Goal: Task Accomplishment & Management: Use online tool/utility

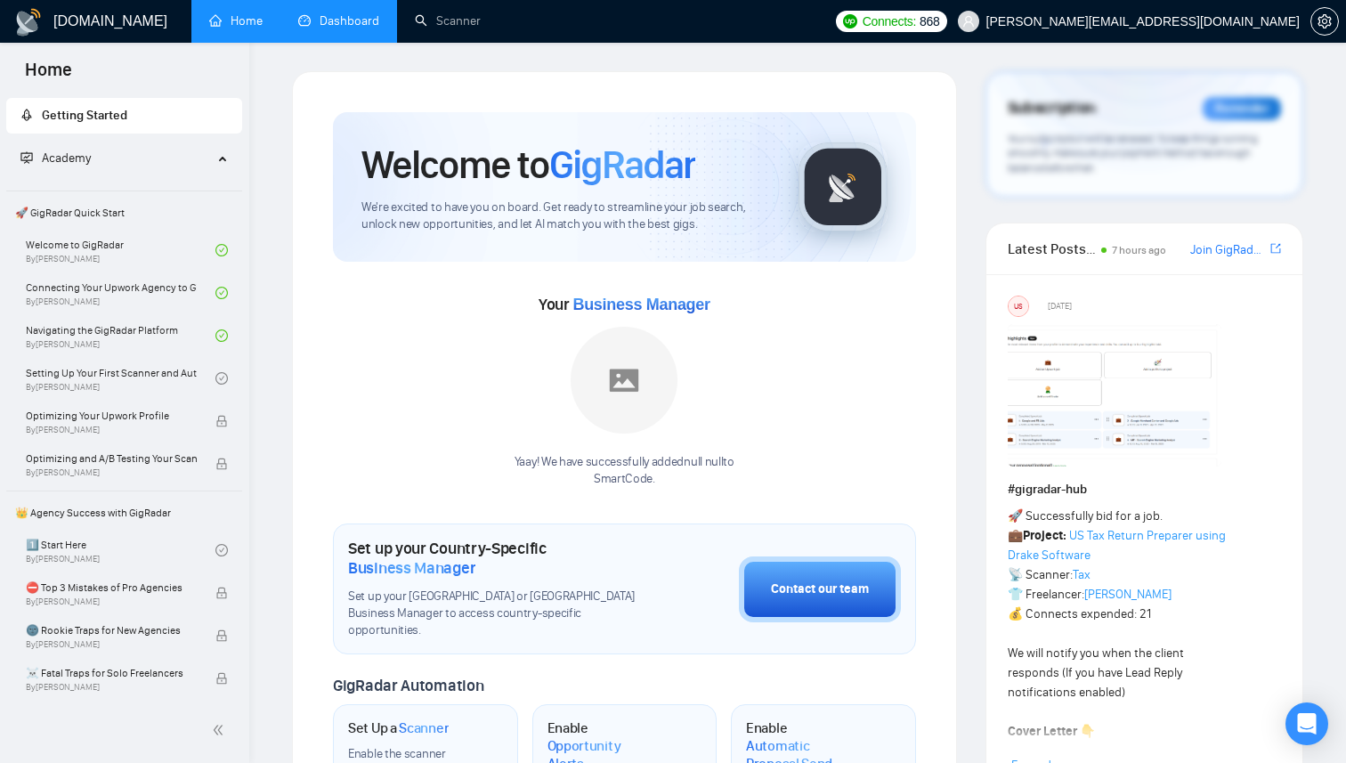
click at [371, 22] on link "Dashboard" at bounding box center [338, 20] width 81 height 15
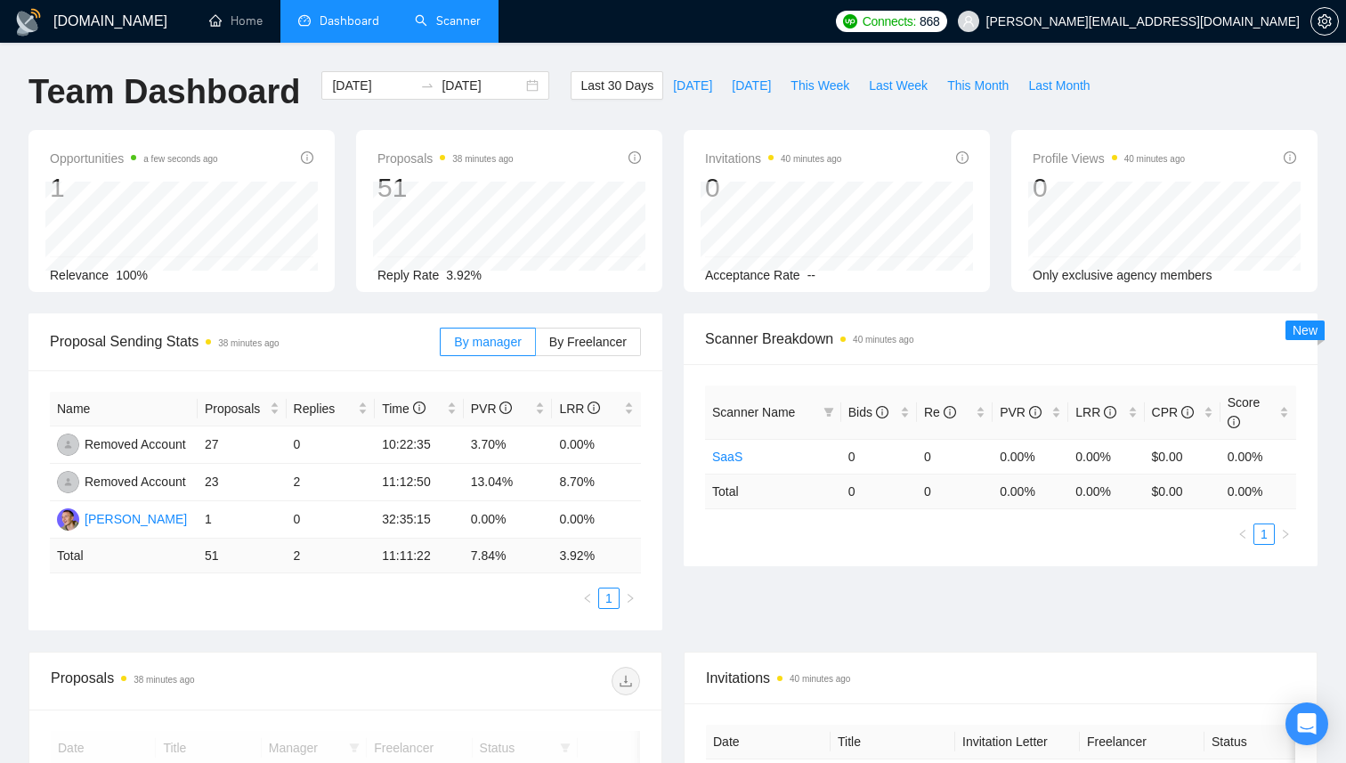
click at [430, 24] on link "Scanner" at bounding box center [448, 20] width 66 height 15
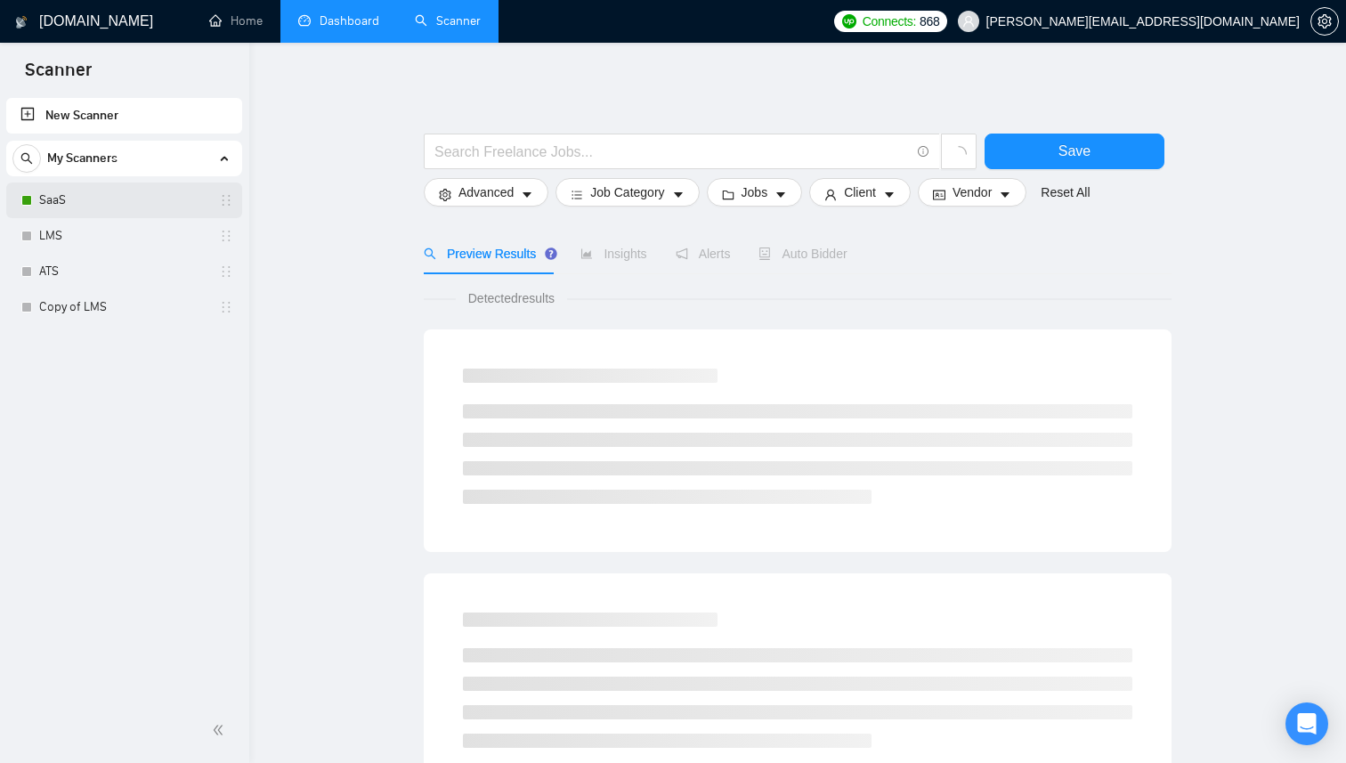
click at [123, 198] on link "SaaS" at bounding box center [123, 200] width 169 height 36
